Goal: Task Accomplishment & Management: Manage account settings

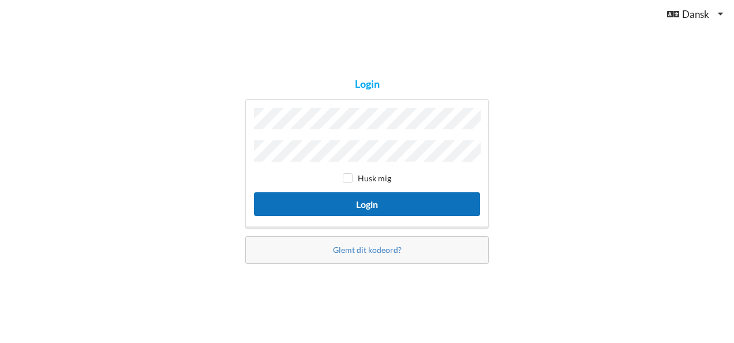
click at [346, 202] on button "Login" at bounding box center [367, 204] width 226 height 24
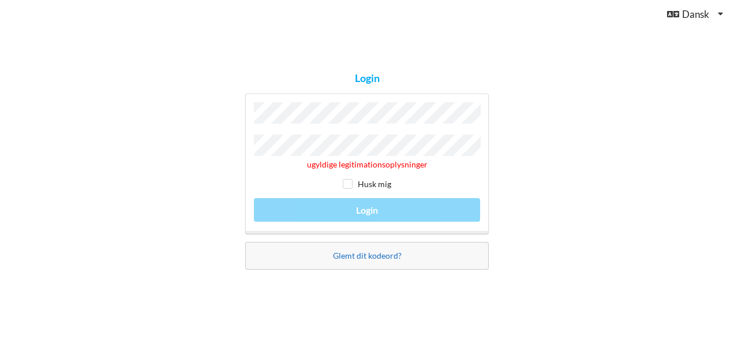
click at [354, 250] on link "Glemt dit kodeord?" at bounding box center [367, 255] width 69 height 10
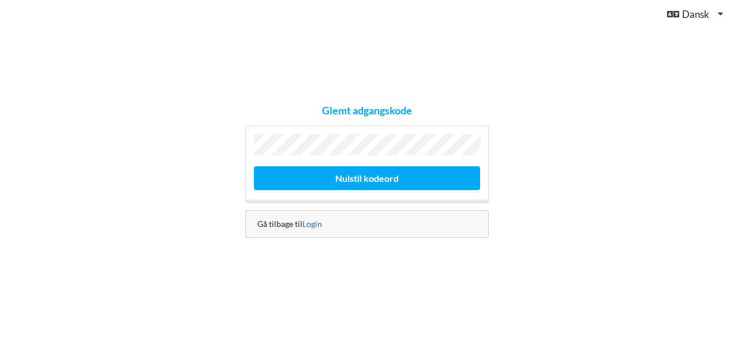
click at [310, 219] on link "Login" at bounding box center [312, 224] width 20 height 10
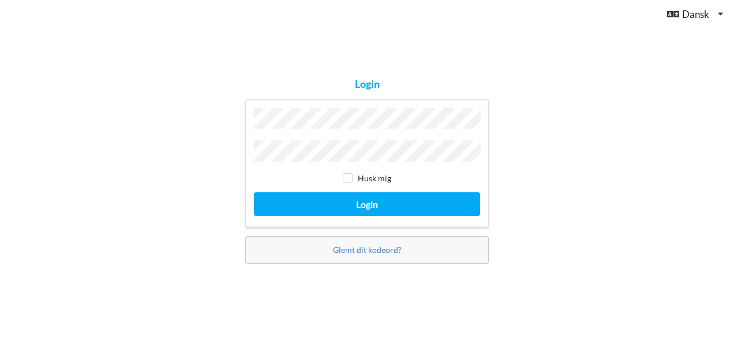
click at [254, 192] on button "Login" at bounding box center [367, 204] width 226 height 24
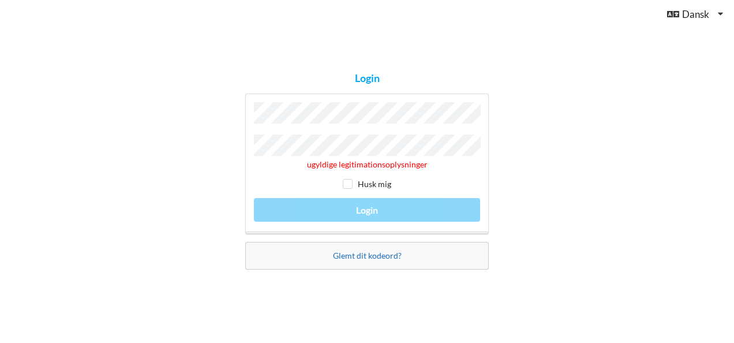
click at [370, 256] on link "Glemt dit kodeord?" at bounding box center [367, 255] width 69 height 10
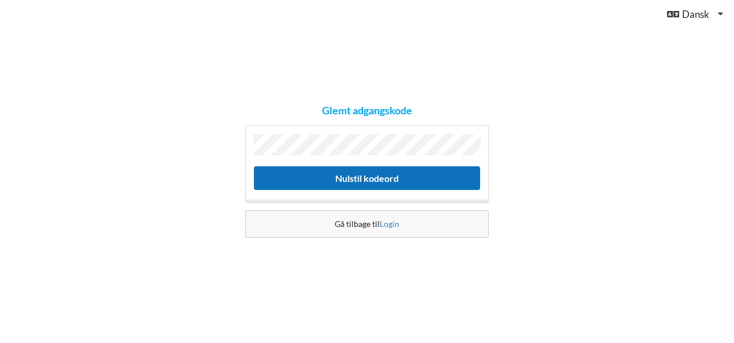
click at [361, 178] on button "Nulstil kodeord" at bounding box center [367, 178] width 226 height 24
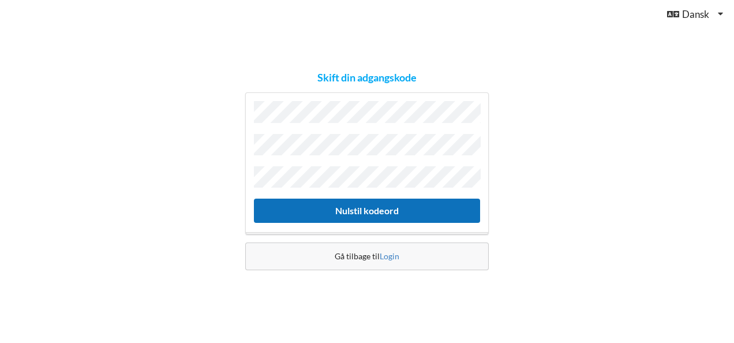
click at [403, 203] on button "Nulstil kodeord" at bounding box center [367, 210] width 226 height 24
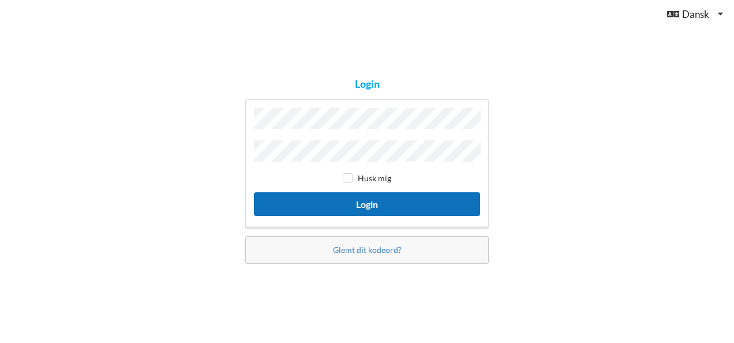
click at [394, 196] on button "Login" at bounding box center [367, 204] width 226 height 24
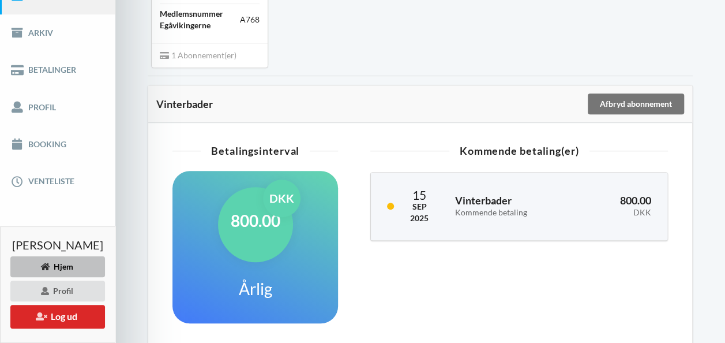
scroll to position [173, 0]
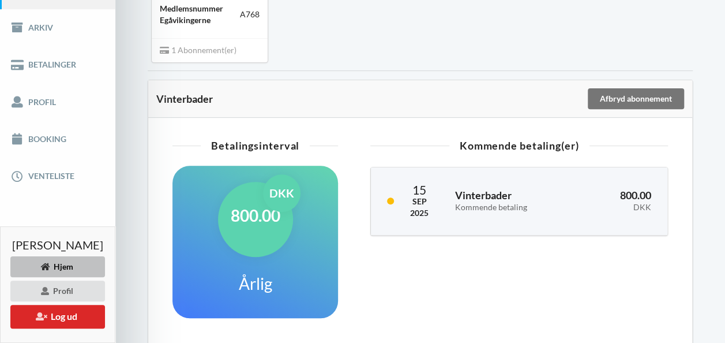
click at [294, 228] on div "800.00 DKK Årlig" at bounding box center [255, 242] width 166 height 152
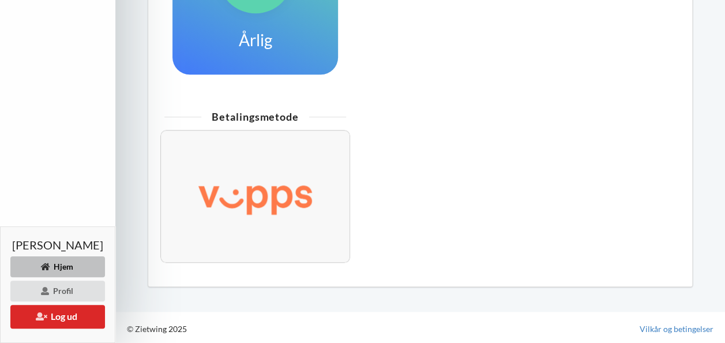
scroll to position [417, 0]
click at [321, 199] on img at bounding box center [255, 195] width 156 height 63
click at [71, 314] on button "Log ud" at bounding box center [57, 317] width 95 height 24
